Goal: Information Seeking & Learning: Learn about a topic

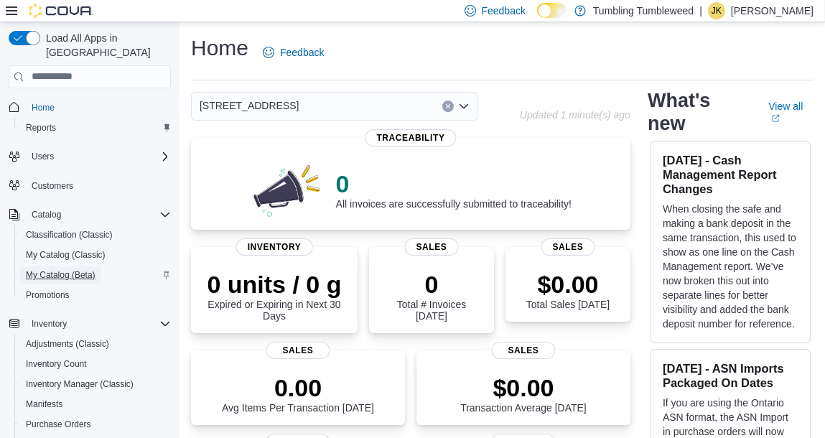
click at [55, 269] on span "My Catalog (Beta)" at bounding box center [61, 274] width 70 height 11
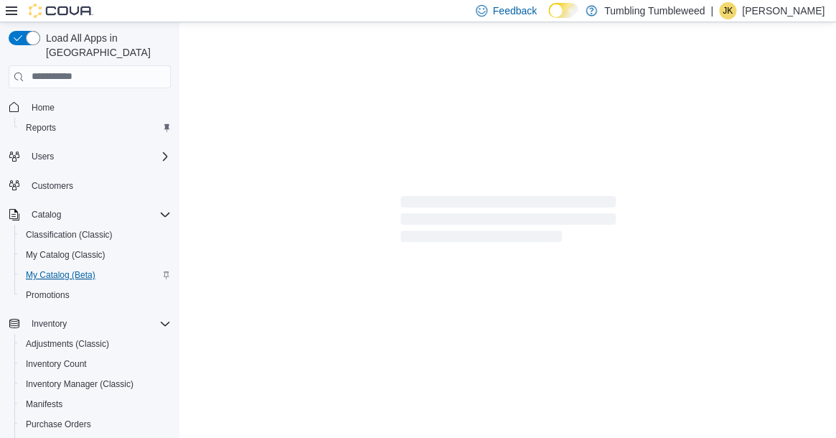
select select "**********"
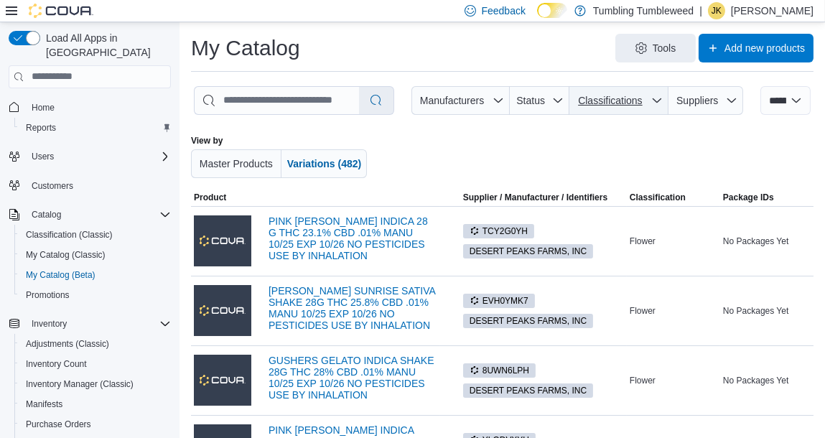
click at [615, 98] on span "Classifications" at bounding box center [610, 100] width 64 height 11
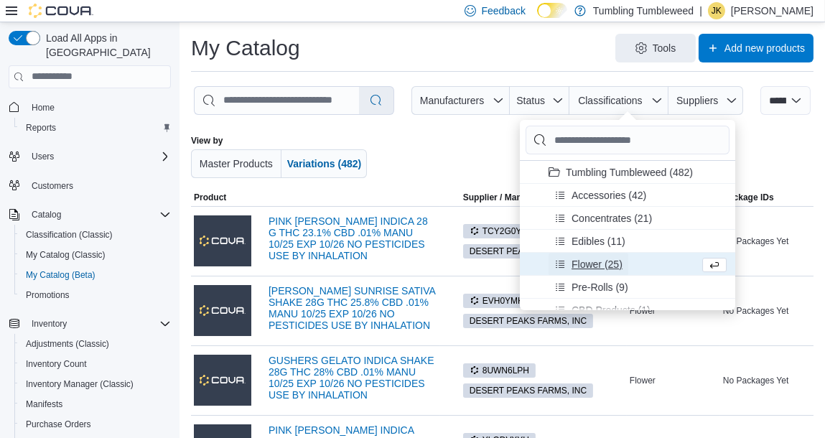
click at [580, 268] on span "Flower (25)" at bounding box center [596, 264] width 51 height 14
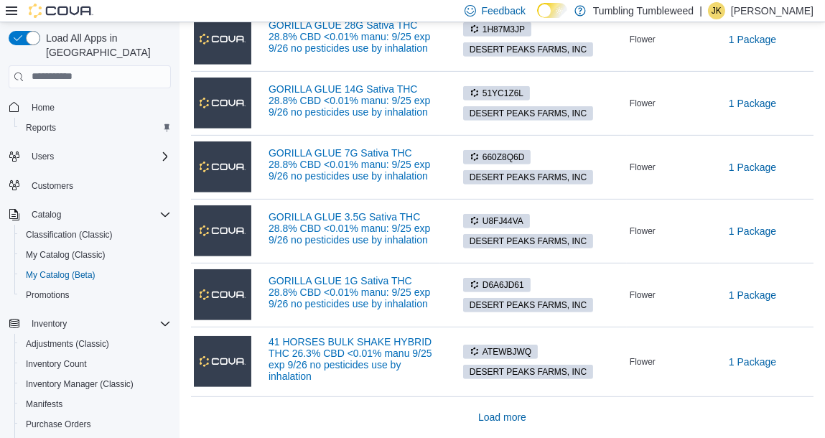
scroll to position [1162, 0]
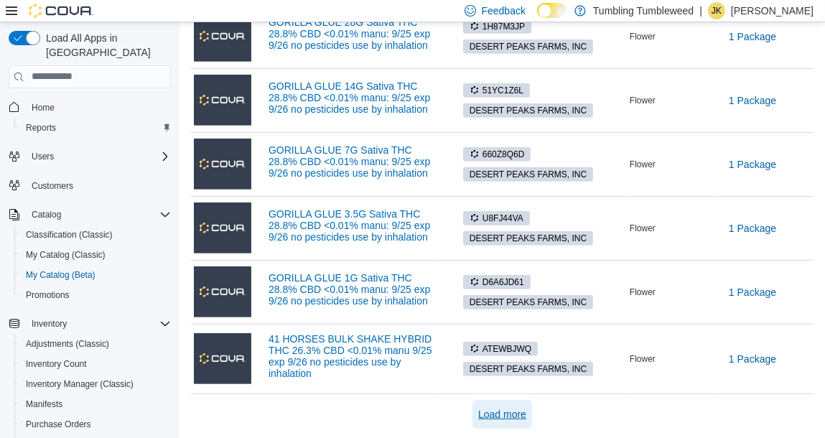
click at [504, 410] on span "Load more" at bounding box center [502, 414] width 48 height 14
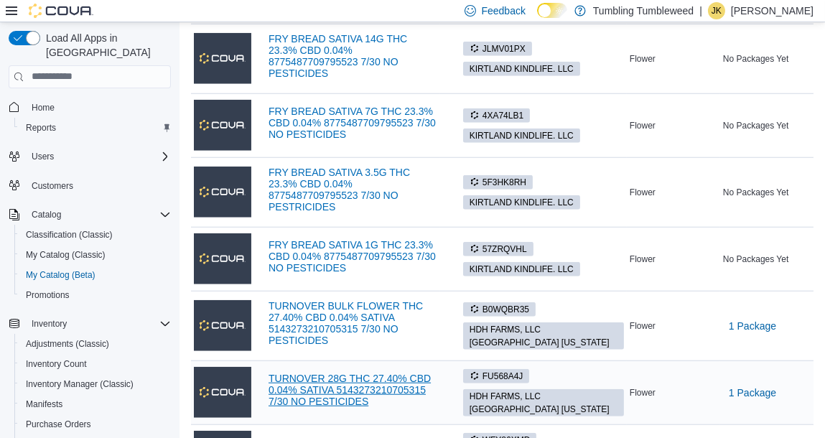
scroll to position [2489, 0]
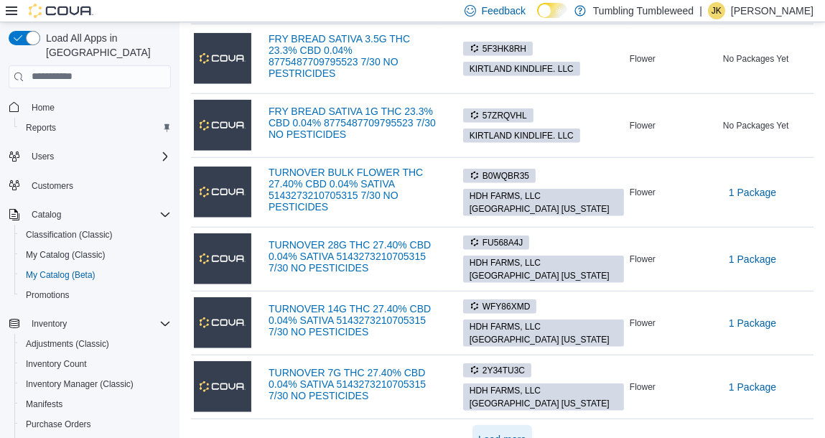
click at [512, 432] on span "Load more" at bounding box center [502, 439] width 48 height 14
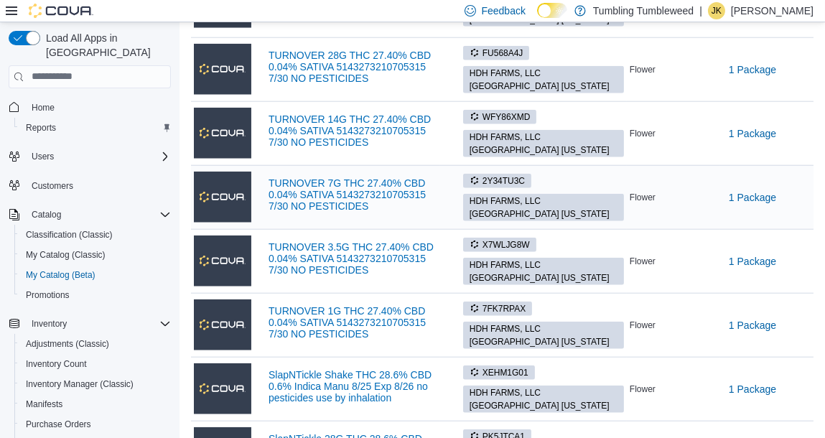
scroll to position [2776, 0]
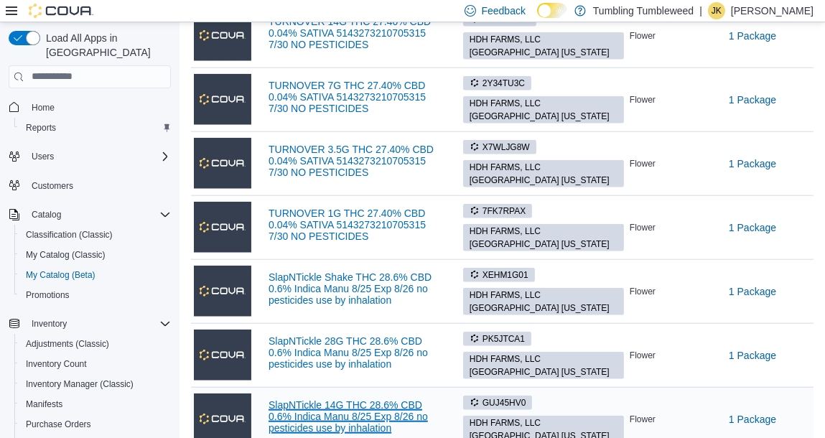
click at [359, 399] on link "SlapNTickle 14G THC 28.6% CBD 0.6% Indica Manu 8/25 Exp 8/26 no pesticides use …" at bounding box center [352, 416] width 169 height 34
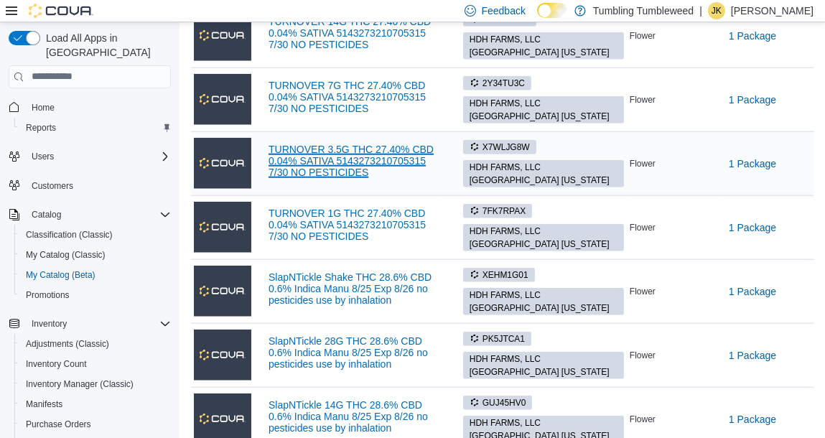
click at [336, 144] on link "TURNOVER 3.5G THC 27.40% CBD 0.04% SATIVA 5143273210705315 7/30 NO PESTICIDES" at bounding box center [352, 161] width 169 height 34
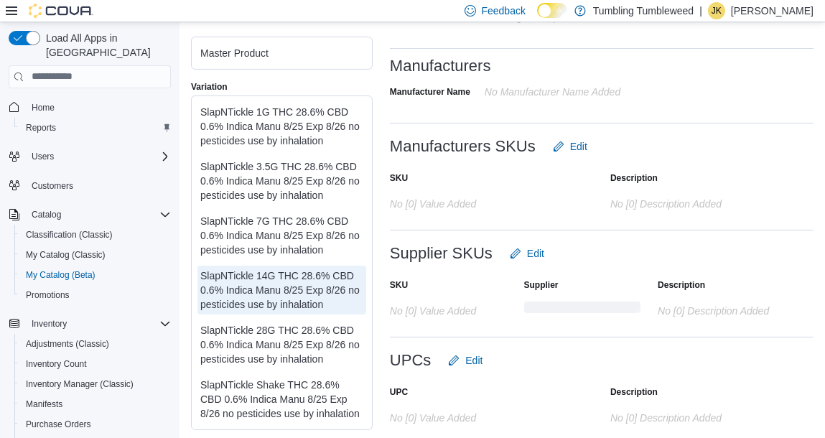
scroll to position [578, 0]
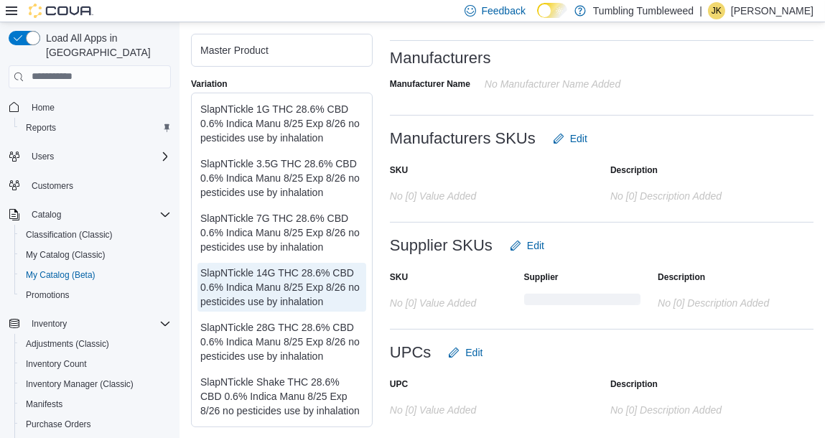
click at [279, 393] on div "SlapNTickle Shake THC 28.6% CBD 0.6% Indica Manu 8/25 Exp 8/26 no pesticides us…" at bounding box center [281, 396] width 163 height 43
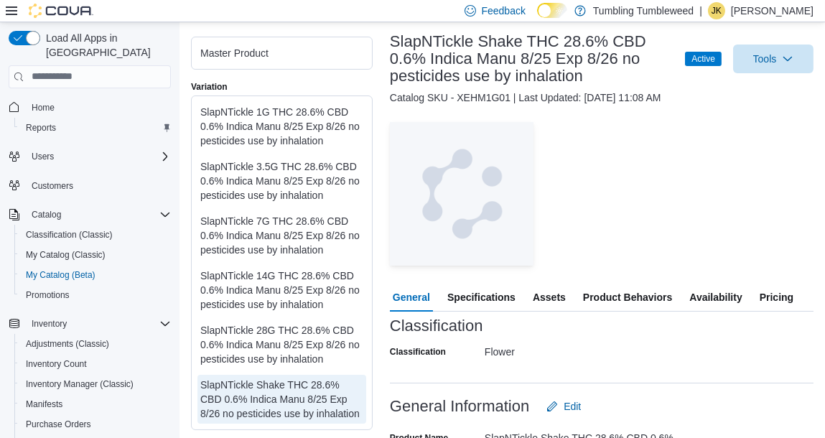
click at [792, 287] on span "Pricing" at bounding box center [776, 297] width 34 height 29
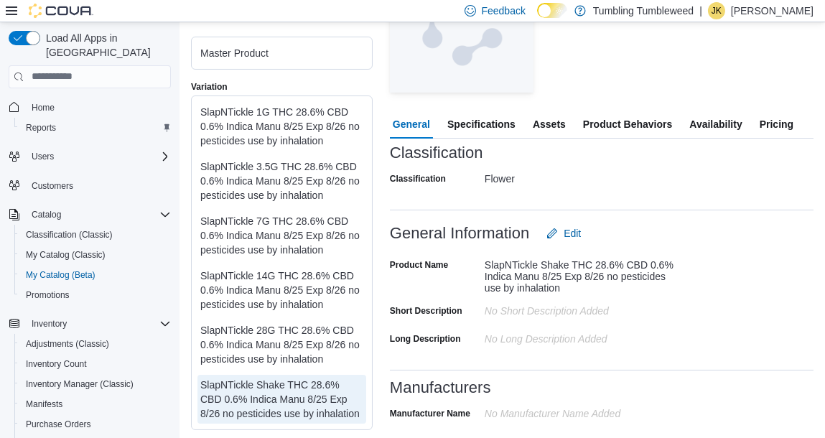
scroll to position [287, 0]
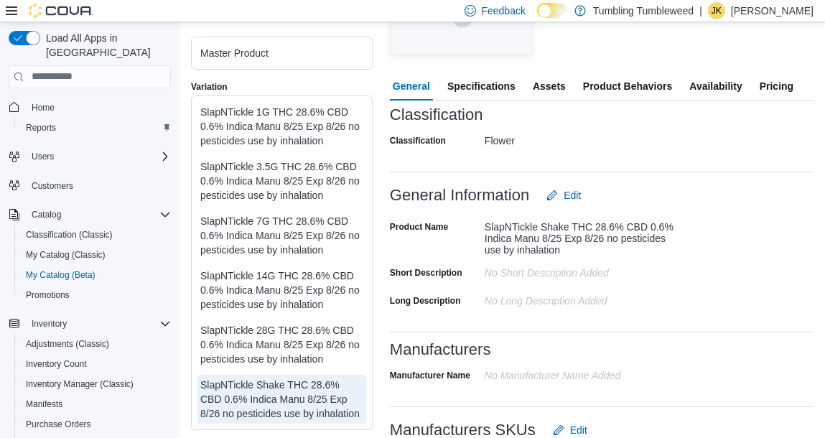
scroll to position [578, 0]
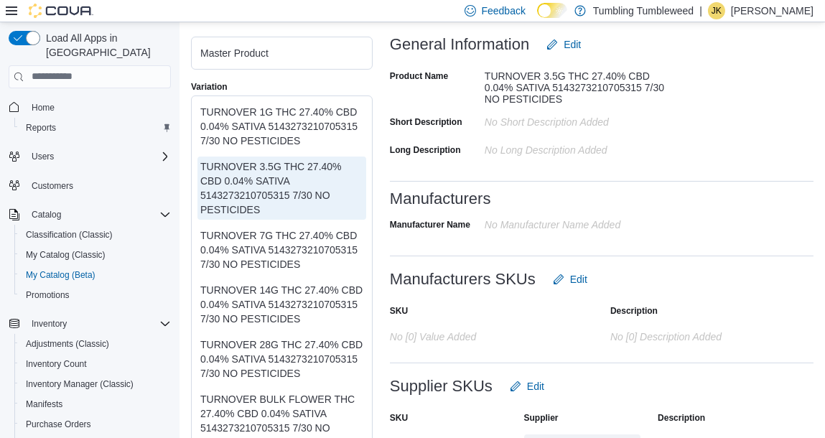
scroll to position [578, 0]
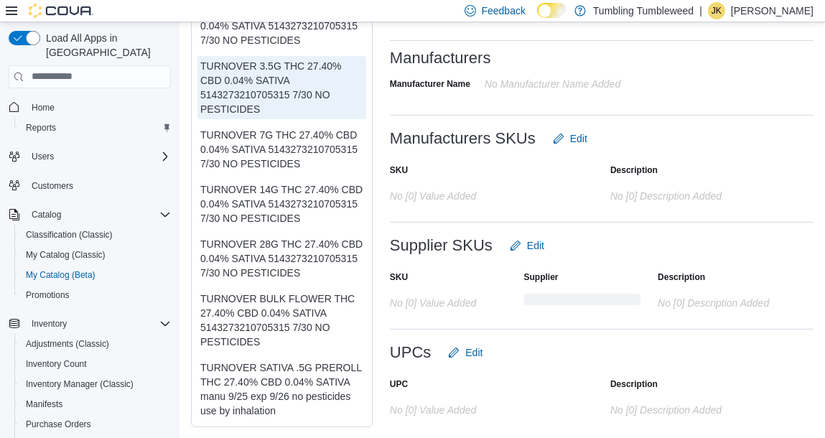
click at [261, 385] on div "TURNOVER SATIVA .5G PREROLL THC 27.40% CBD 0.04% SATIVA manu 9/25 exp 9/26 no p…" at bounding box center [281, 388] width 163 height 57
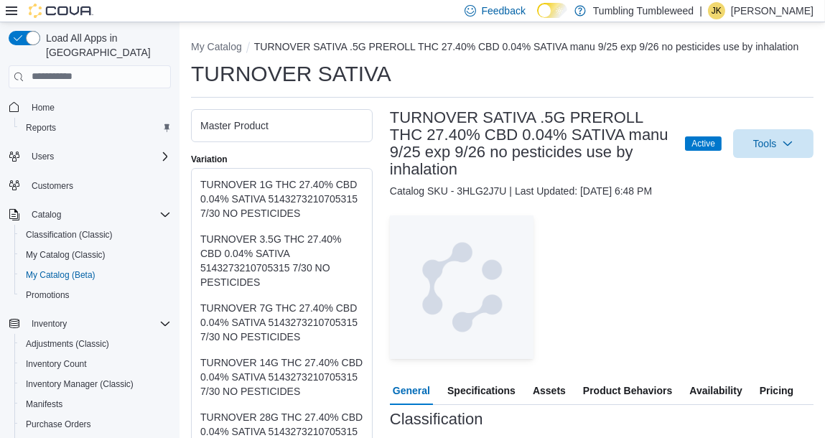
scroll to position [215, 0]
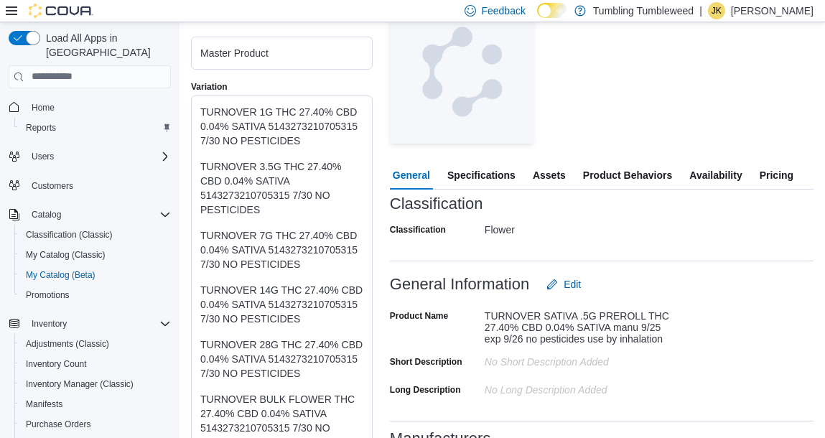
click at [261, 398] on div "TURNOVER BULK FLOWER THC 27.40% CBD 0.04% SATIVA 5143273210705315 7/30 NO PESTI…" at bounding box center [281, 419] width 163 height 57
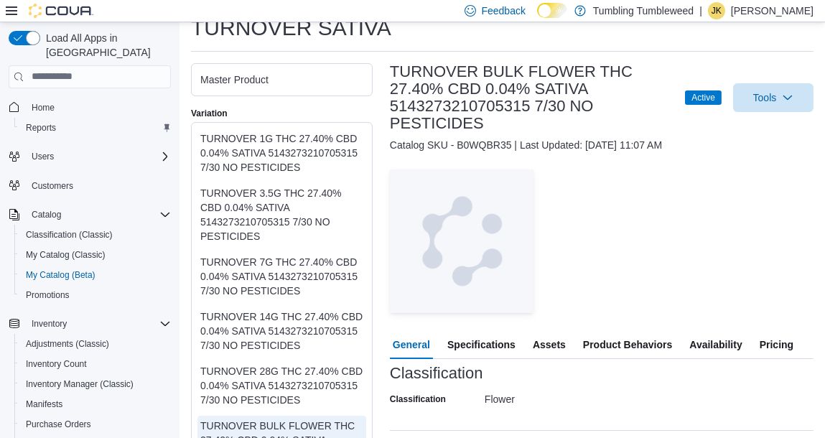
scroll to position [72, 0]
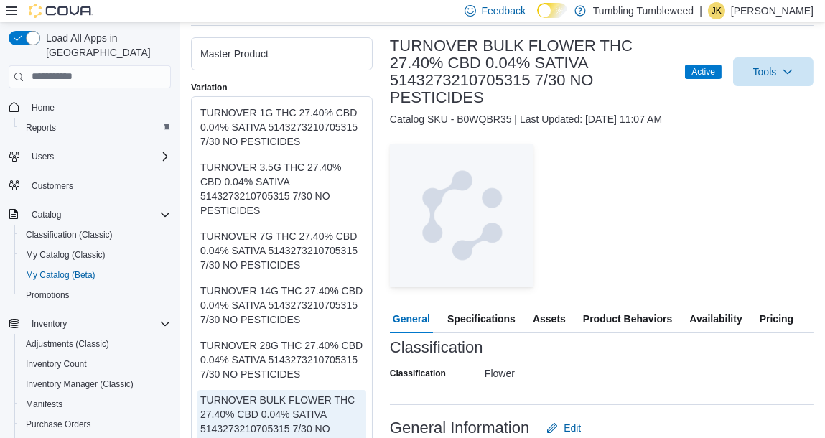
click at [774, 311] on span "Pricing" at bounding box center [776, 318] width 34 height 29
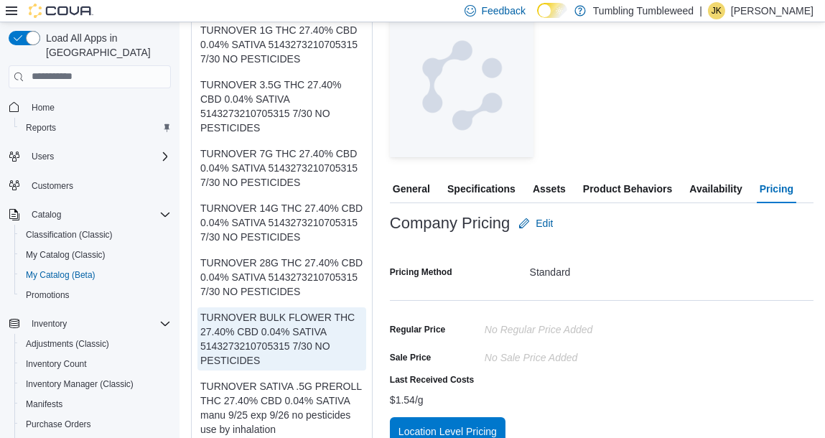
scroll to position [220, 0]
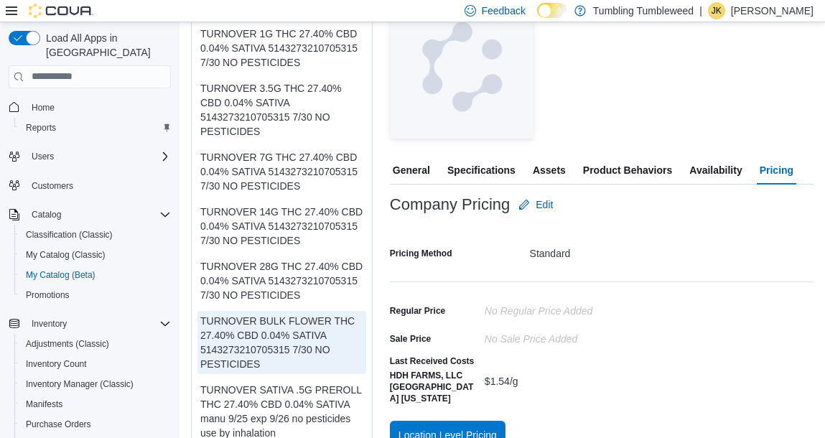
click at [311, 285] on div "TURNOVER 28G THC 27.40% CBD 0.04% SATIVA 5143273210705315 7/30 NO PESTICIDES" at bounding box center [281, 280] width 163 height 43
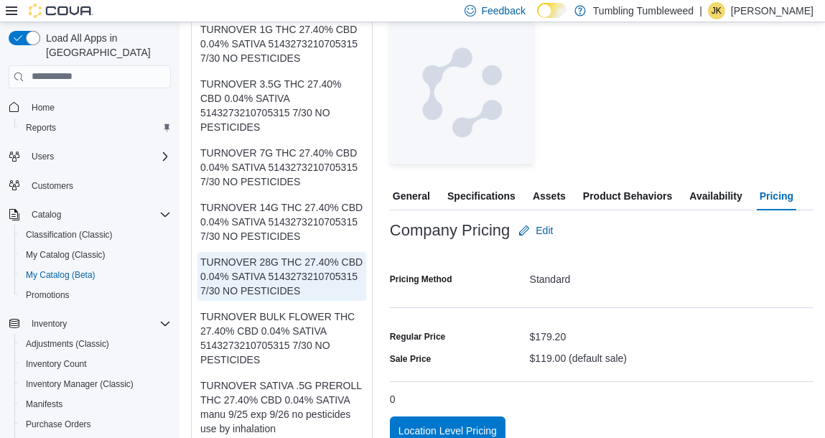
scroll to position [195, 0]
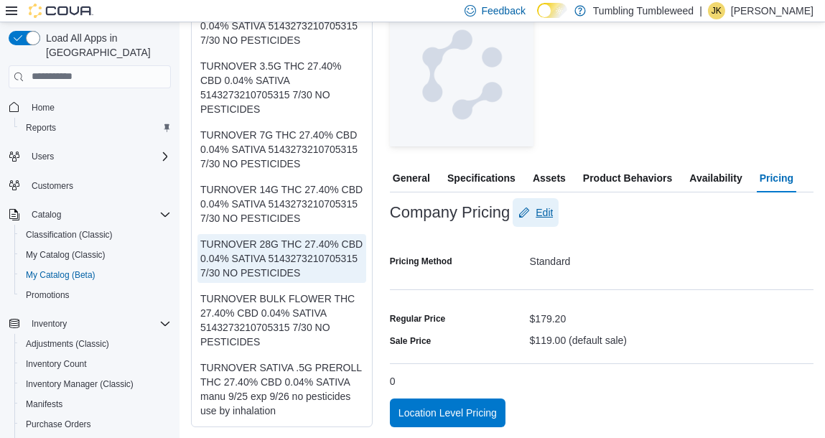
click at [547, 207] on span "Edit" at bounding box center [543, 212] width 17 height 14
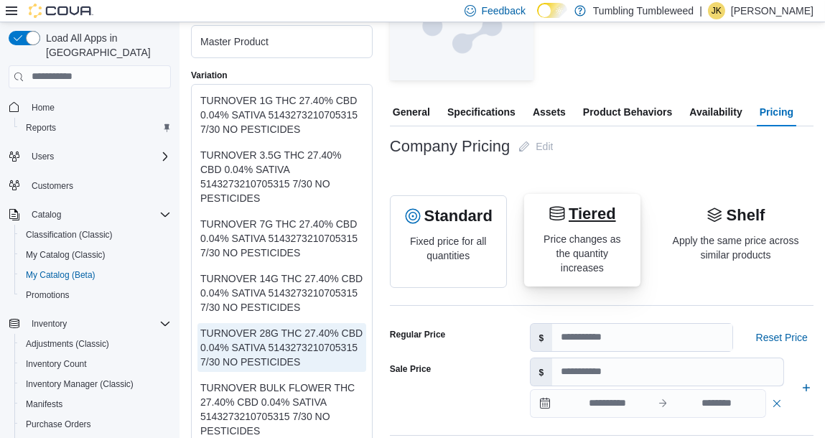
scroll to position [337, 0]
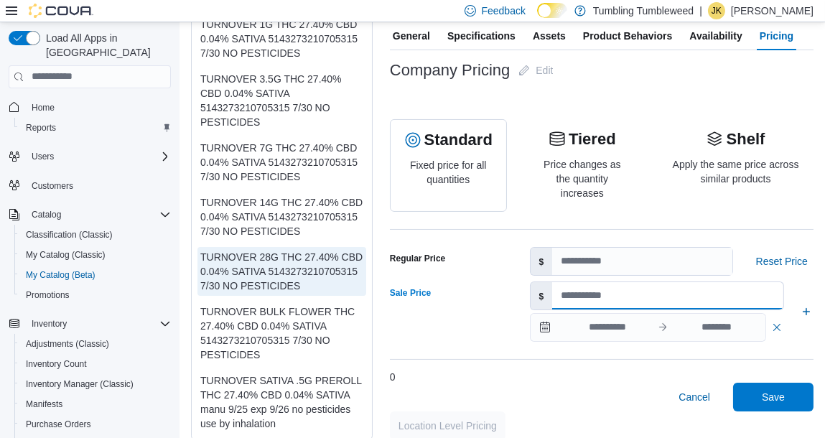
drag, startPoint x: 581, startPoint y: 281, endPoint x: 560, endPoint y: 281, distance: 21.5
click at [560, 282] on input "***" at bounding box center [667, 295] width 231 height 27
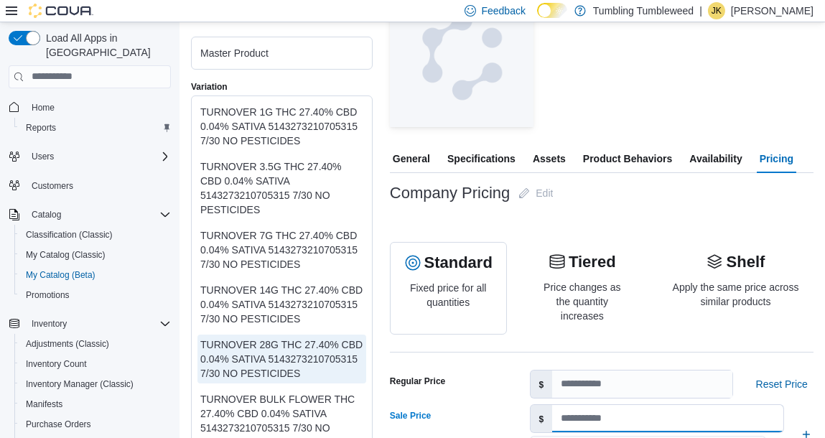
scroll to position [194, 0]
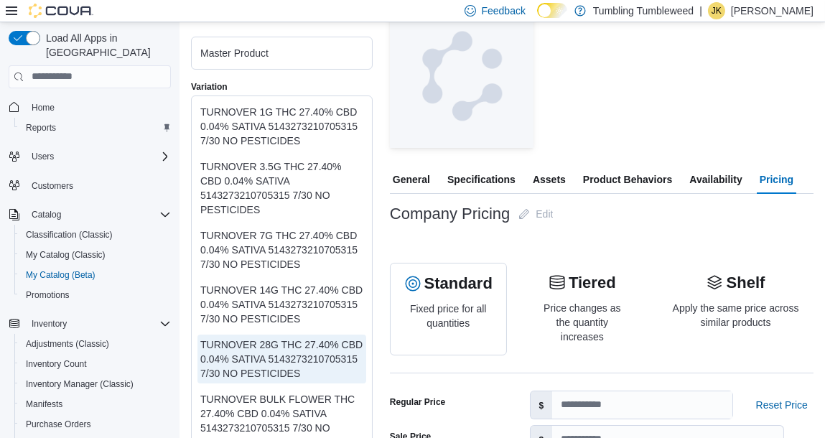
click at [260, 118] on div "TURNOVER 1G THC 27.40% CBD 0.04% SATIVA 5143273210705315 7/30 NO PESTICIDES" at bounding box center [281, 125] width 163 height 43
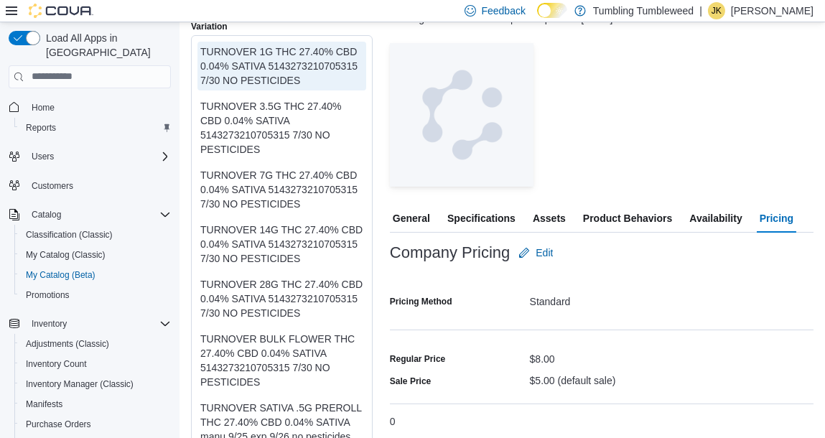
scroll to position [158, 0]
